Goal: Task Accomplishment & Management: Use online tool/utility

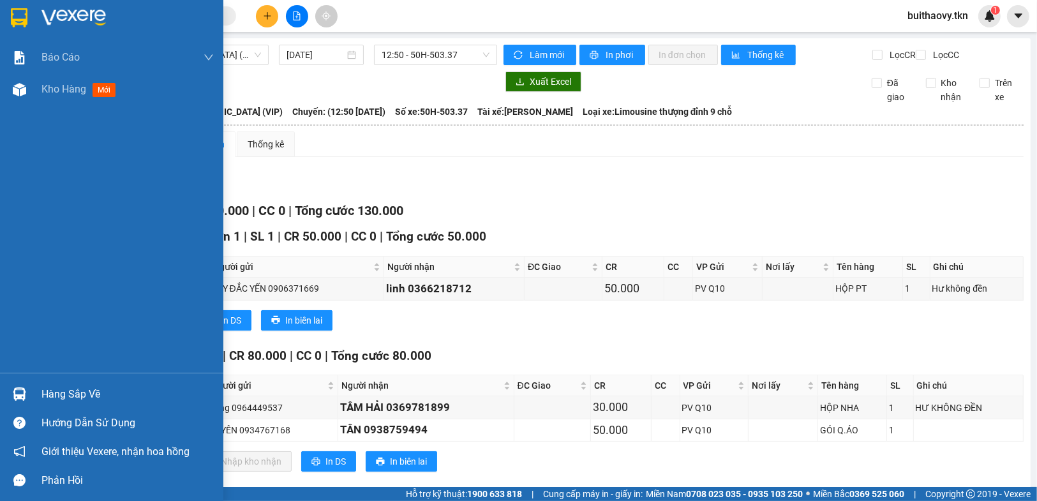
click at [2, 411] on div "Hướng dẫn sử dụng" at bounding box center [111, 422] width 223 height 29
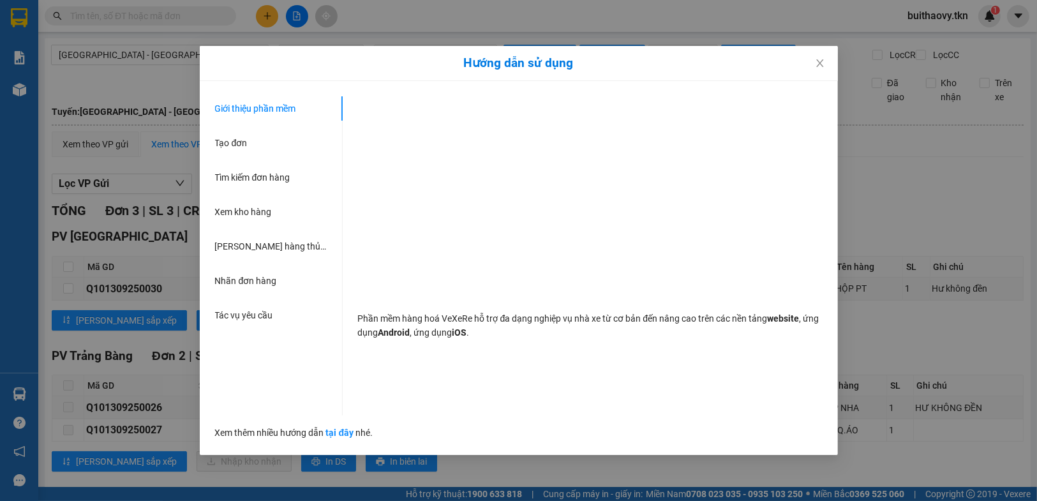
click at [0, 379] on div "Hướng dẫn sử dụng Giới thiệu phần mềm Tạo đơn Tìm kiếm đơn hàng Xem kho hàng Lê…" at bounding box center [518, 250] width 1037 height 501
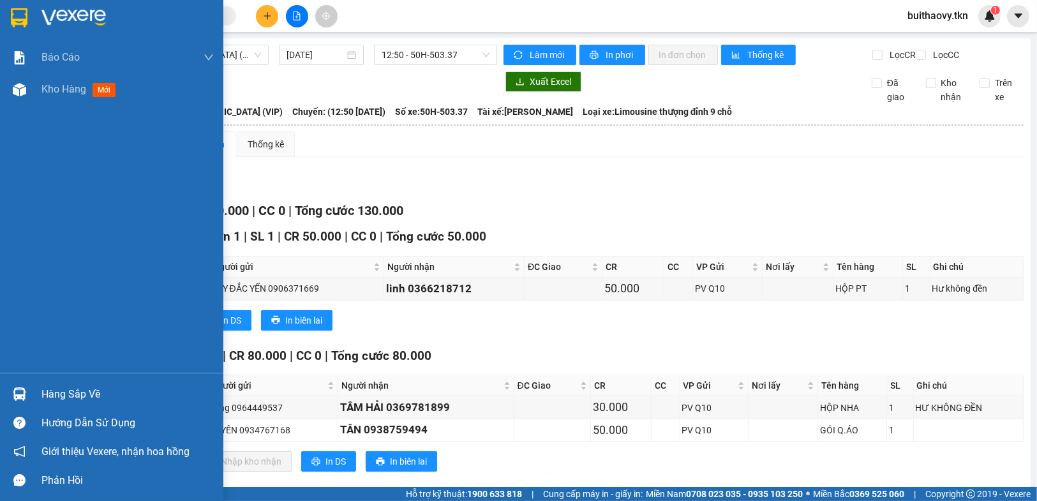
click at [52, 388] on div "Hàng sắp về" at bounding box center [127, 394] width 172 height 19
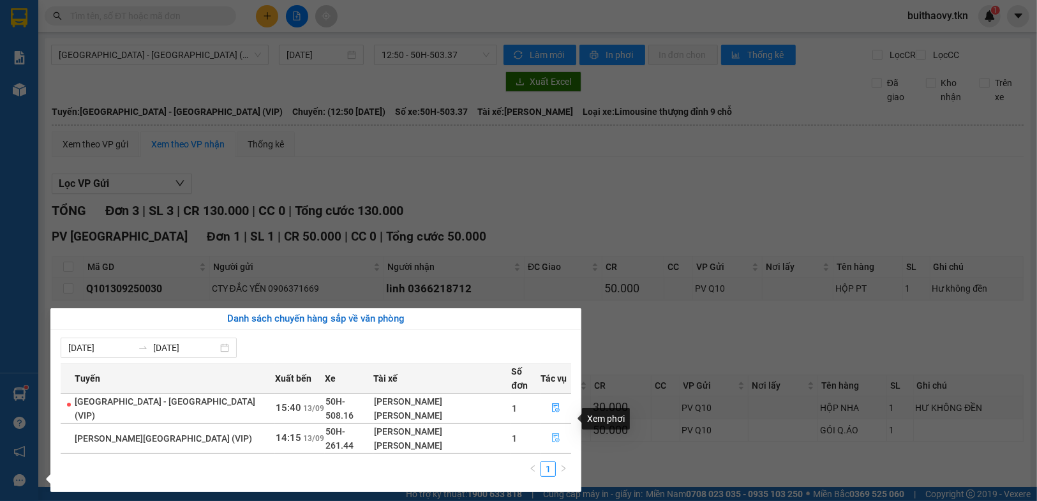
click at [552, 433] on icon "file-done" at bounding box center [556, 437] width 8 height 9
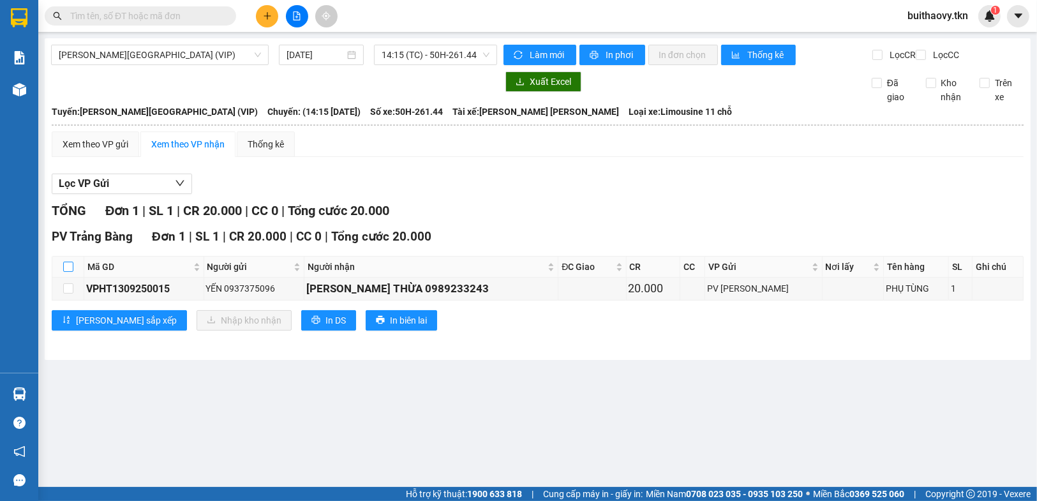
click at [68, 272] on input "checkbox" at bounding box center [68, 267] width 10 height 10
checkbox input "true"
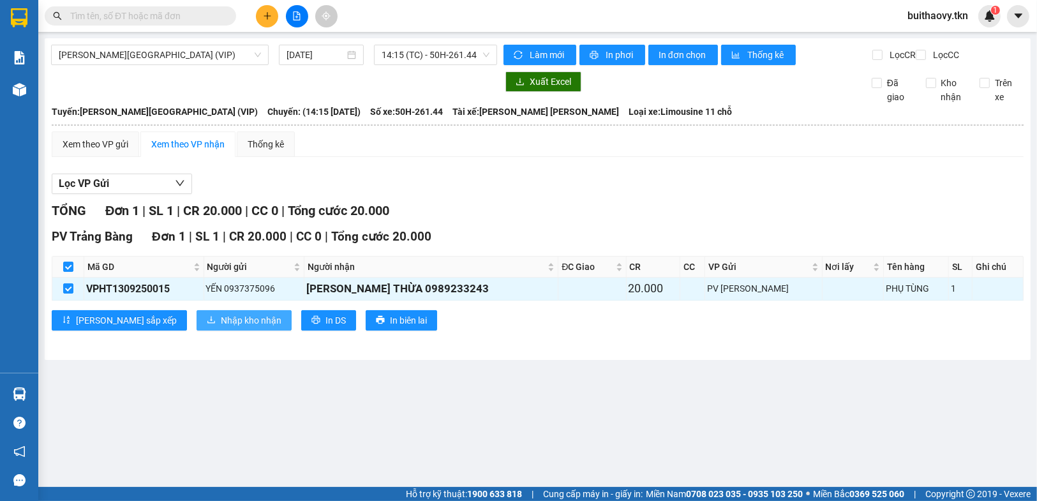
click at [221, 327] on span "Nhập kho nhận" at bounding box center [251, 320] width 61 height 14
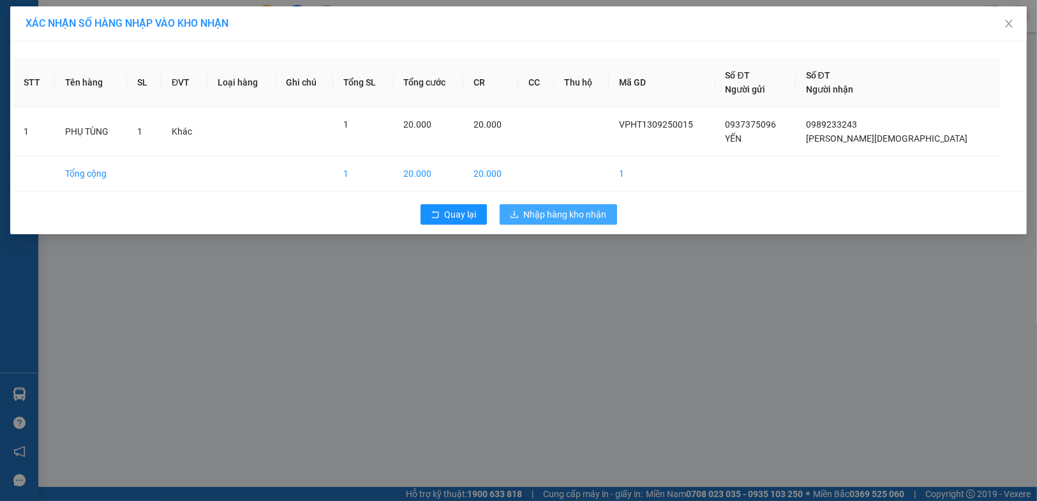
click at [537, 222] on button "Nhập hàng kho nhận" at bounding box center [557, 214] width 117 height 20
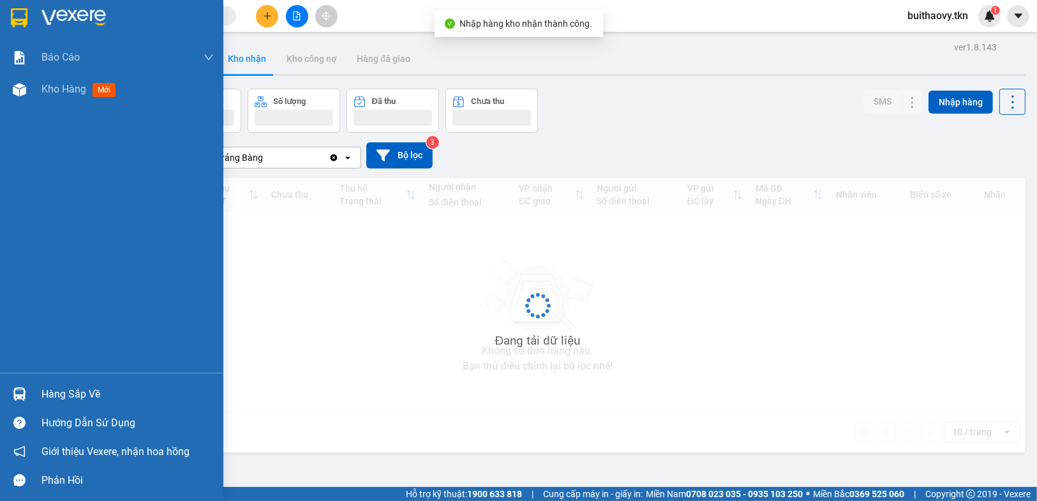
click at [11, 385] on div at bounding box center [19, 394] width 22 height 22
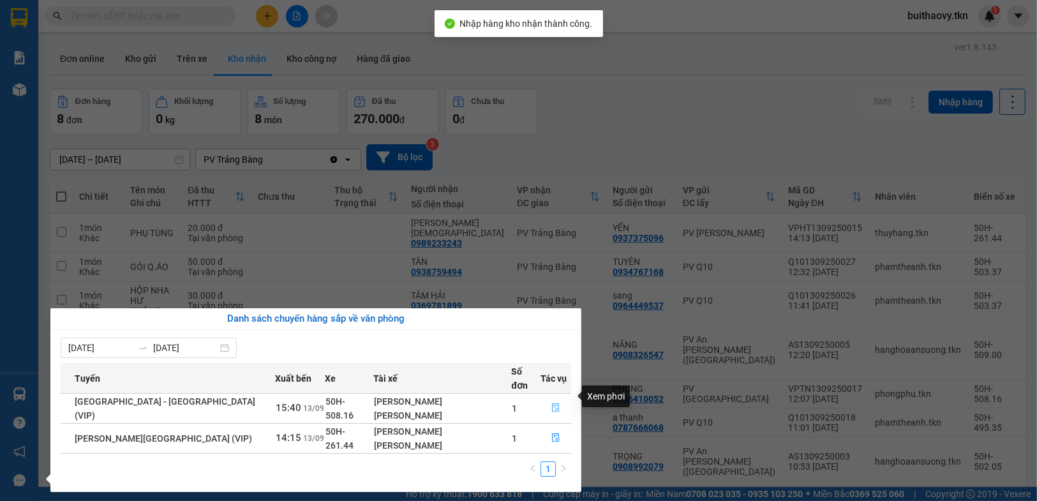
click at [553, 398] on button "button" at bounding box center [555, 408] width 29 height 20
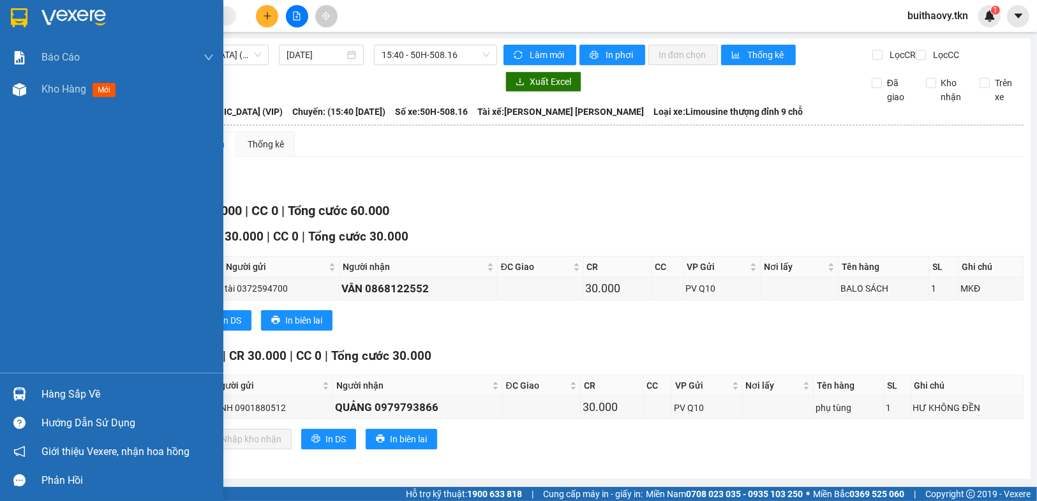
drag, startPoint x: 29, startPoint y: 391, endPoint x: 233, endPoint y: 411, distance: 205.2
click at [38, 392] on div "Hàng sắp về" at bounding box center [111, 394] width 223 height 29
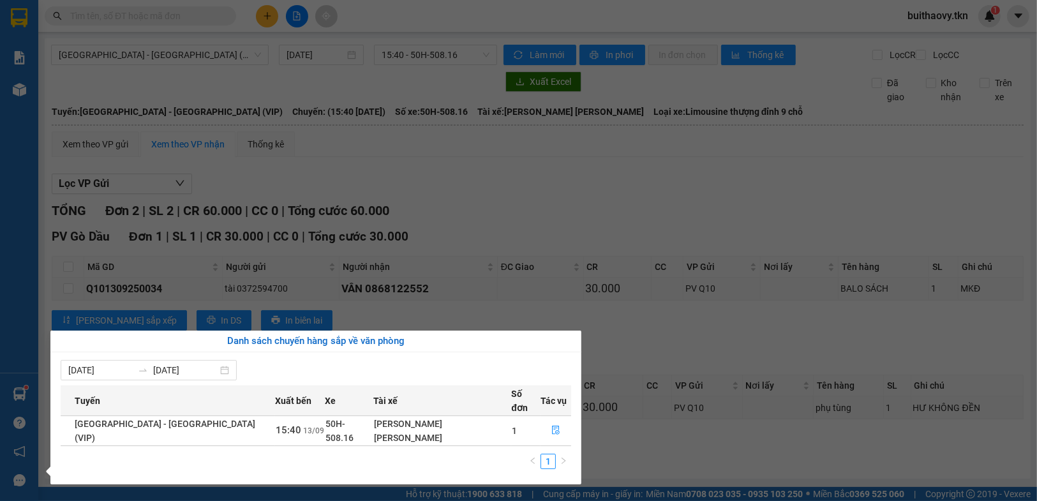
click at [679, 481] on section "Kết quả [PERSON_NAME] ( 0 ) Bộ lọc No Data buithaovy.tkn 1 [PERSON_NAME] [PERSO…" at bounding box center [518, 250] width 1037 height 501
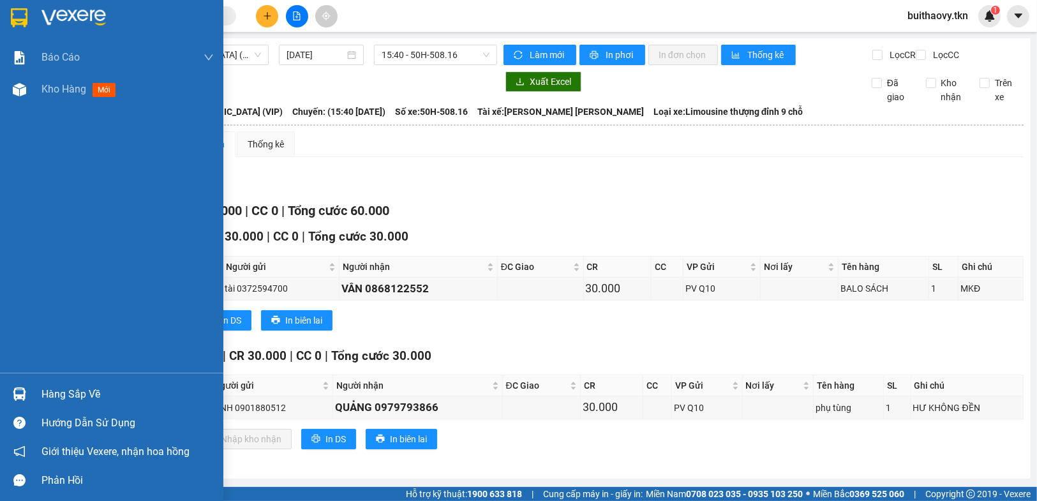
click at [27, 396] on div at bounding box center [19, 394] width 22 height 22
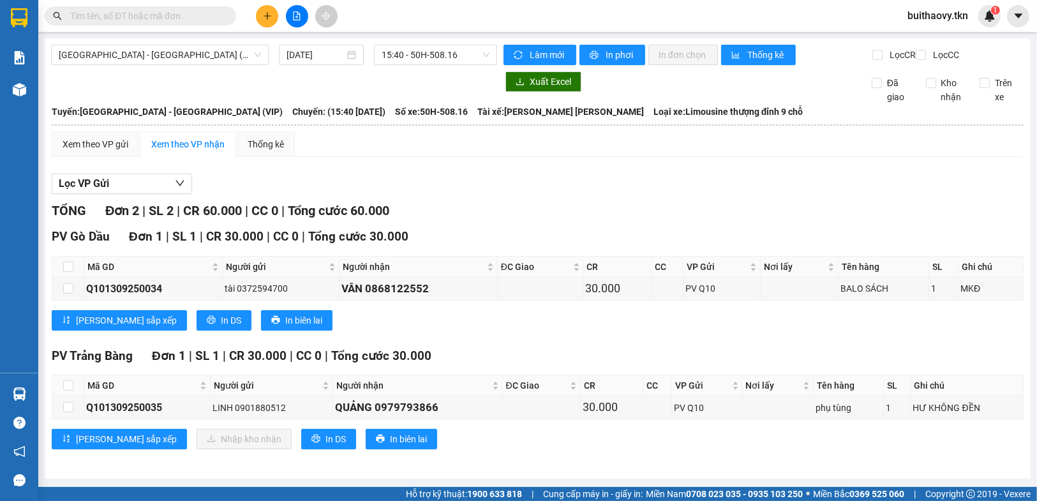
drag, startPoint x: 714, startPoint y: 440, endPoint x: 709, endPoint y: 495, distance: 55.7
click at [715, 441] on section "Kết quả [PERSON_NAME] ( 0 ) Bộ lọc No Data buithaovy.tkn 1 [PERSON_NAME] [PERSO…" at bounding box center [518, 250] width 1037 height 501
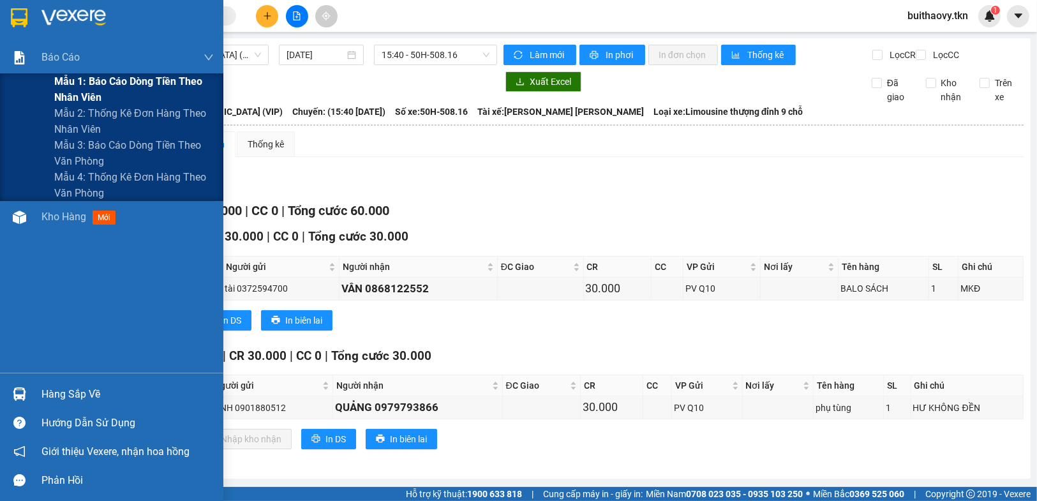
click at [52, 87] on div "Mẫu 1: Báo cáo dòng tiền theo nhân viên" at bounding box center [111, 89] width 223 height 32
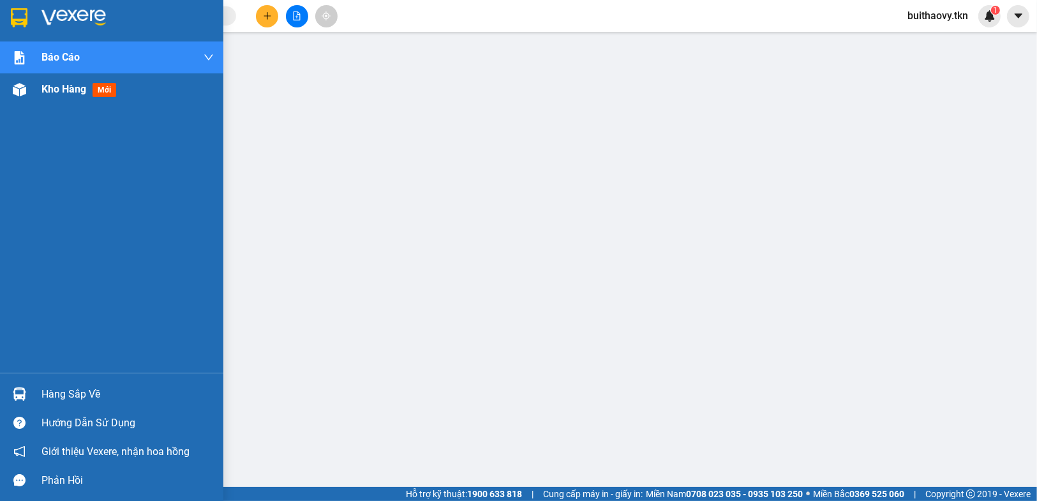
click at [24, 96] on img at bounding box center [19, 89] width 13 height 13
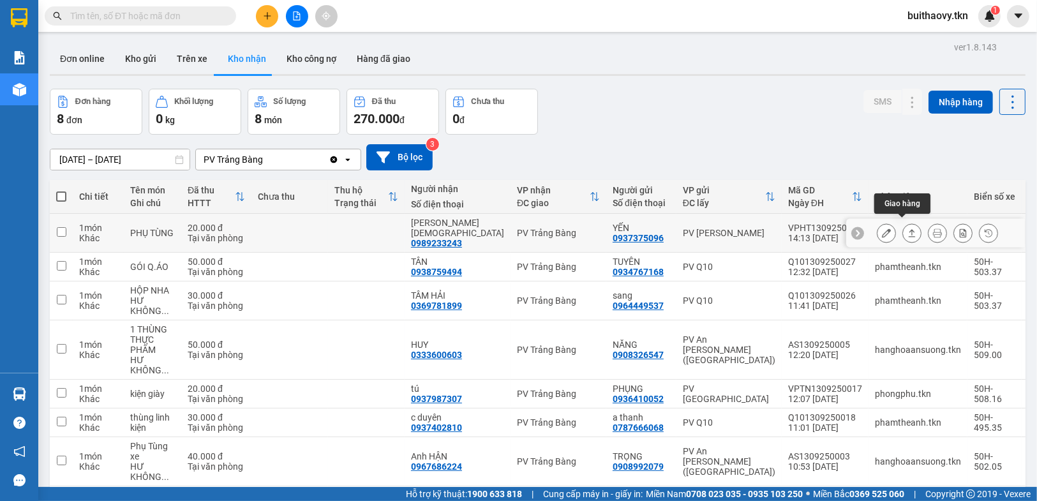
click at [903, 229] on button at bounding box center [912, 233] width 18 height 22
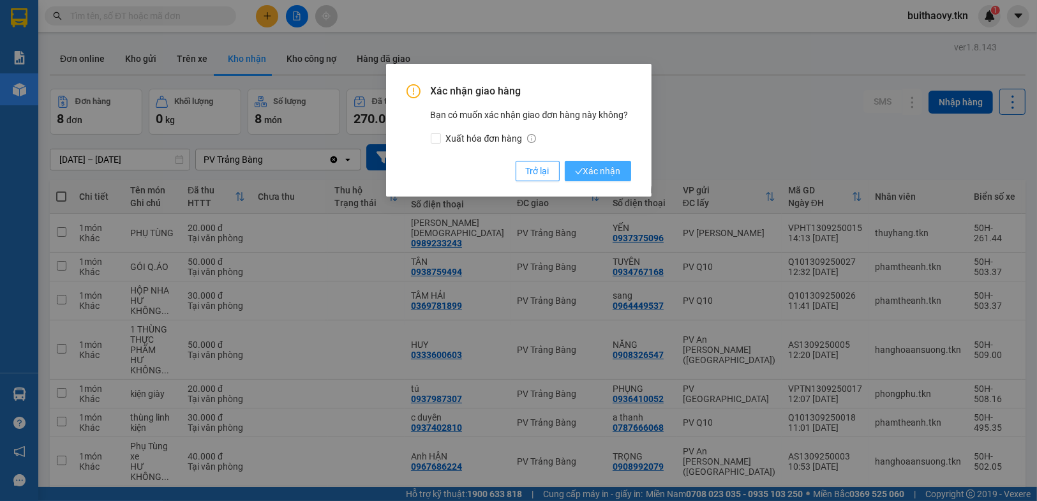
click at [605, 170] on span "Xác nhận" at bounding box center [598, 171] width 46 height 14
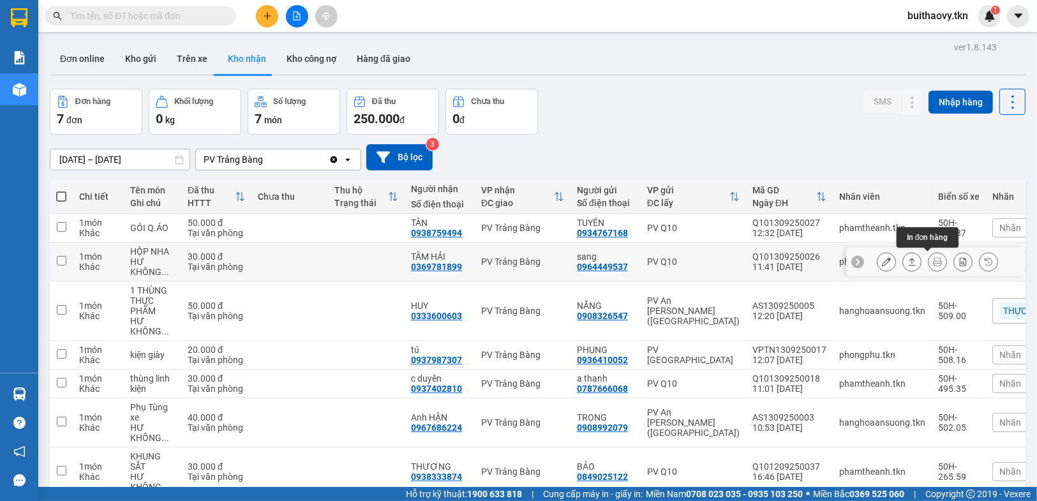
click at [903, 265] on button at bounding box center [912, 262] width 18 height 22
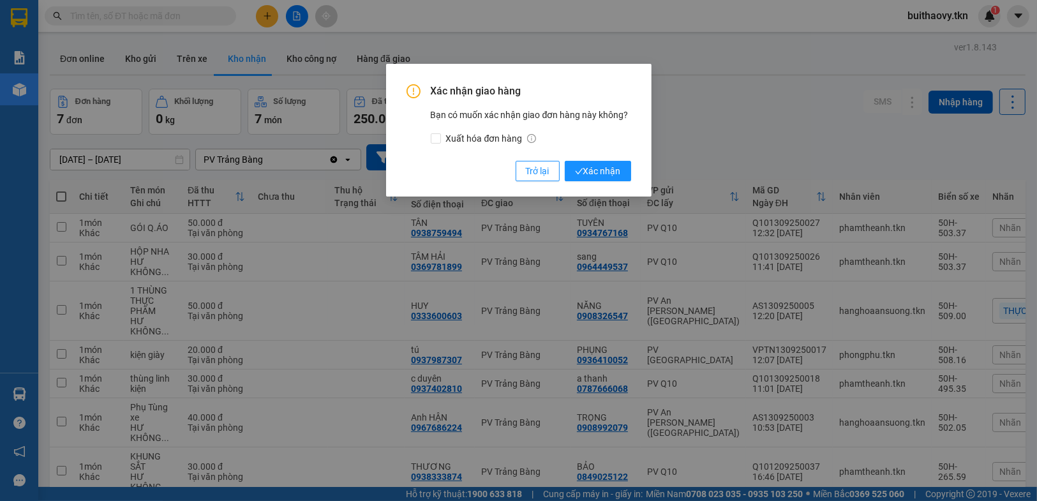
click at [638, 174] on div "Xác nhận giao hàng Bạn có muốn xác nhận giao đơn hàng này không? Xuất hóa đơn h…" at bounding box center [518, 130] width 265 height 133
click at [612, 165] on span "Xác nhận" at bounding box center [598, 171] width 46 height 14
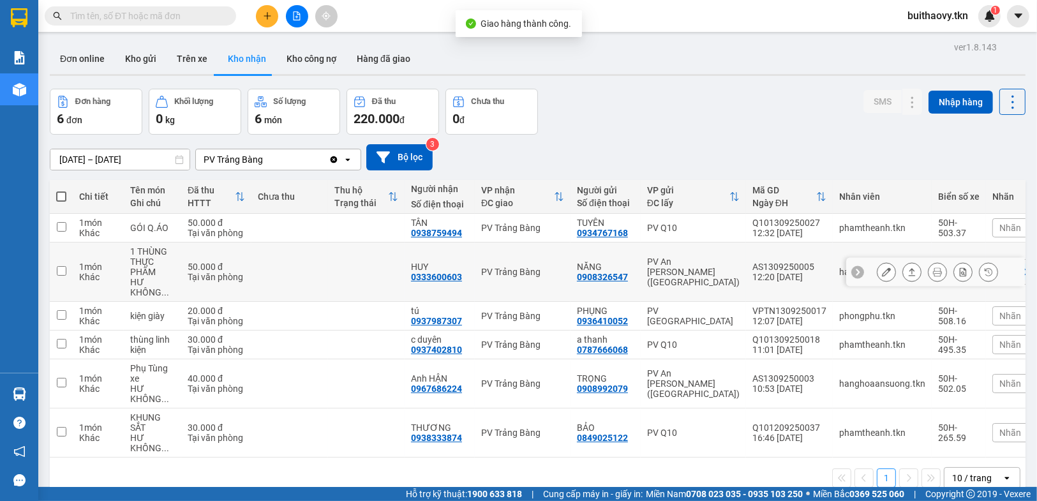
click at [907, 272] on icon at bounding box center [911, 271] width 9 height 9
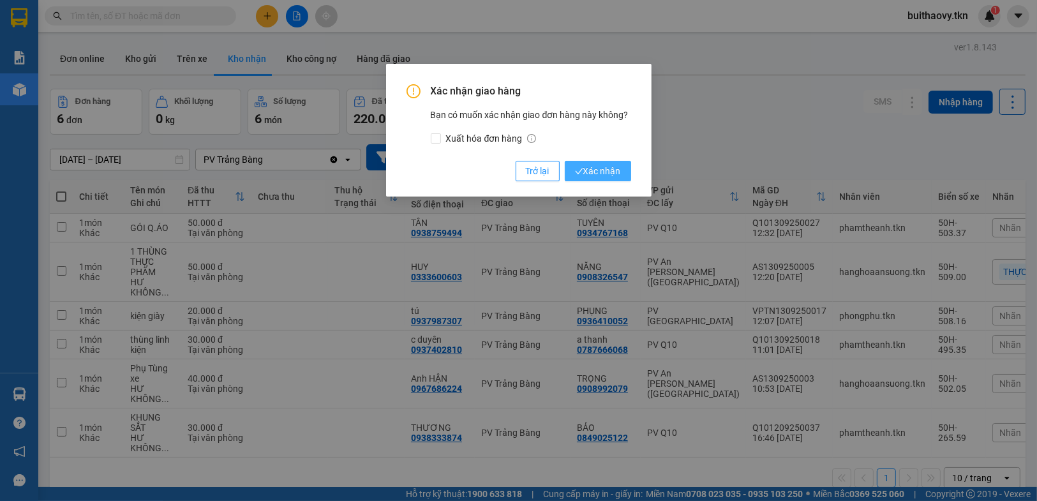
click at [584, 170] on span "Xác nhận" at bounding box center [598, 171] width 46 height 14
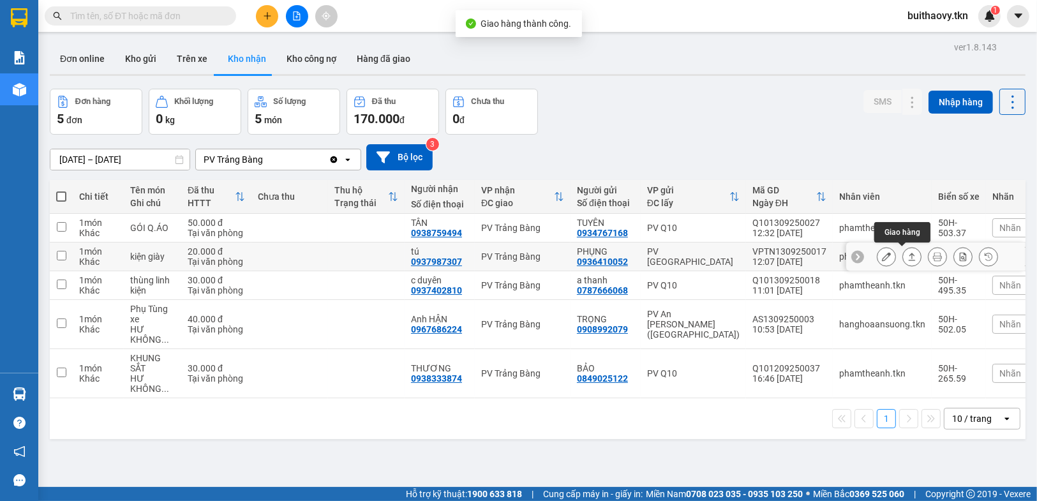
click at [907, 260] on icon at bounding box center [911, 256] width 9 height 9
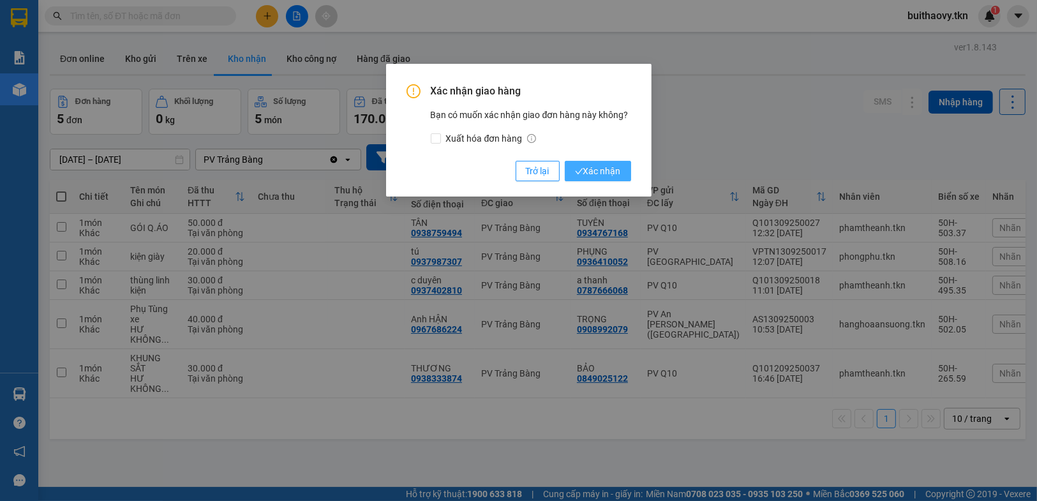
click at [607, 171] on span "Xác nhận" at bounding box center [598, 171] width 46 height 14
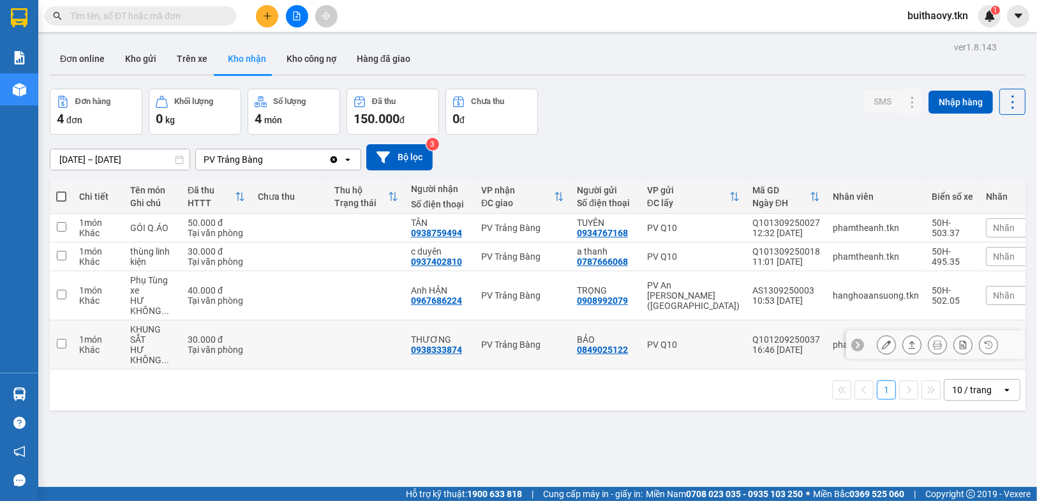
click at [907, 340] on icon at bounding box center [911, 344] width 9 height 9
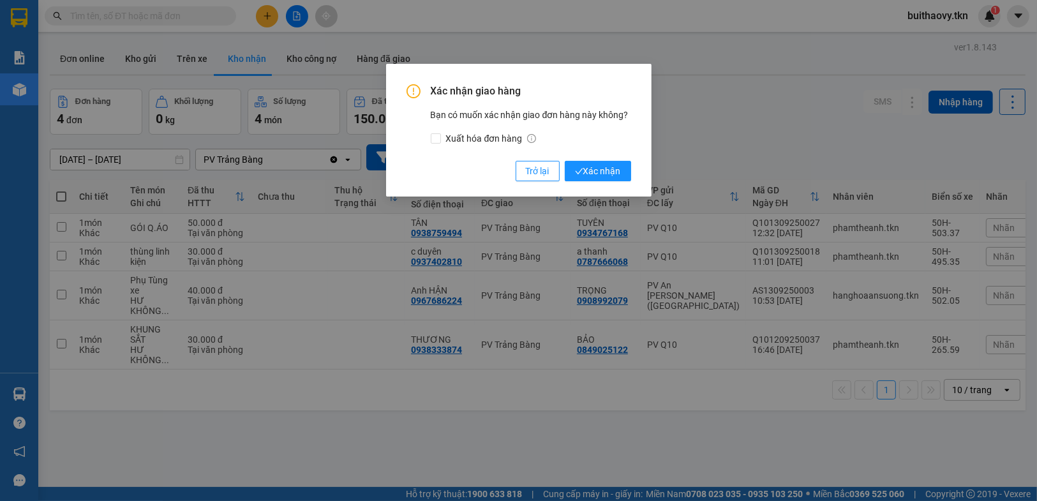
click at [604, 159] on div "Xác nhận giao hàng Bạn có muốn xác nhận giao đơn hàng này không? Xuất hóa đơn h…" at bounding box center [518, 132] width 225 height 97
click at [603, 164] on span "Xác nhận" at bounding box center [598, 171] width 46 height 14
